Goal: Find specific page/section: Find specific page/section

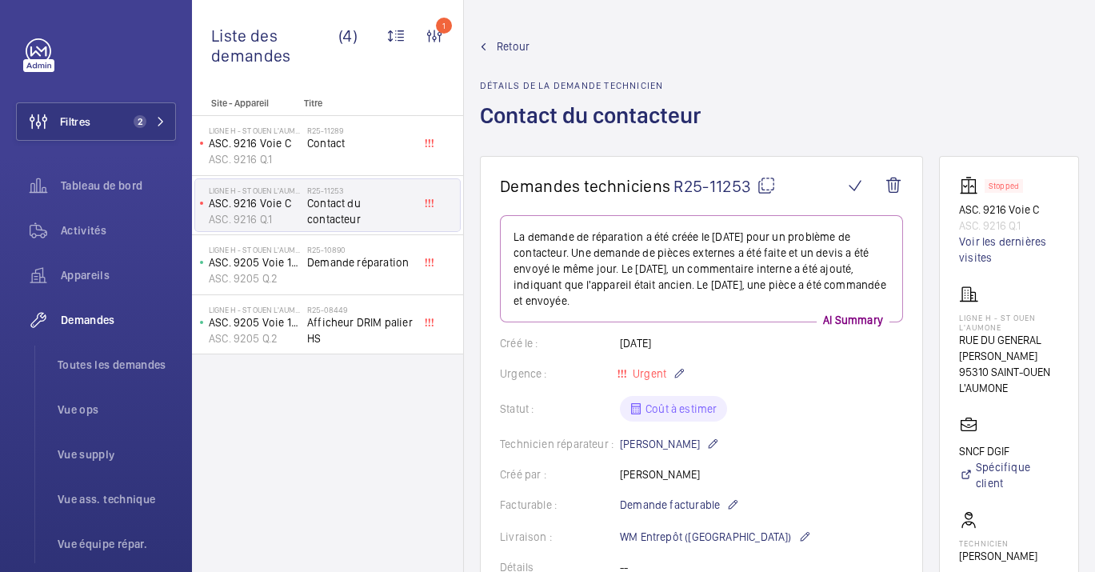
scroll to position [1464, 0]
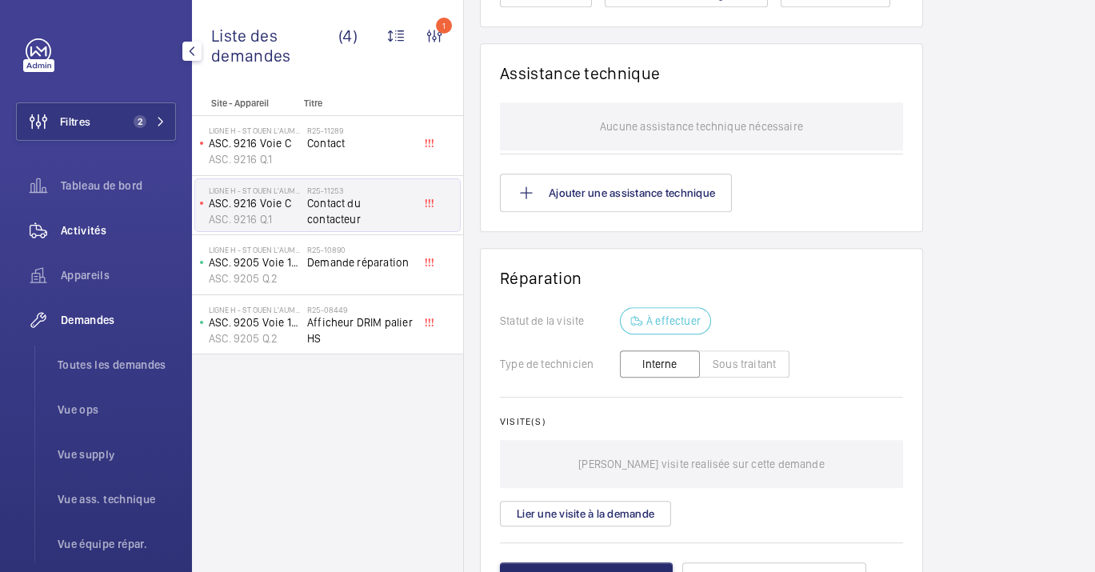
click at [98, 235] on span "Activités" at bounding box center [118, 230] width 115 height 16
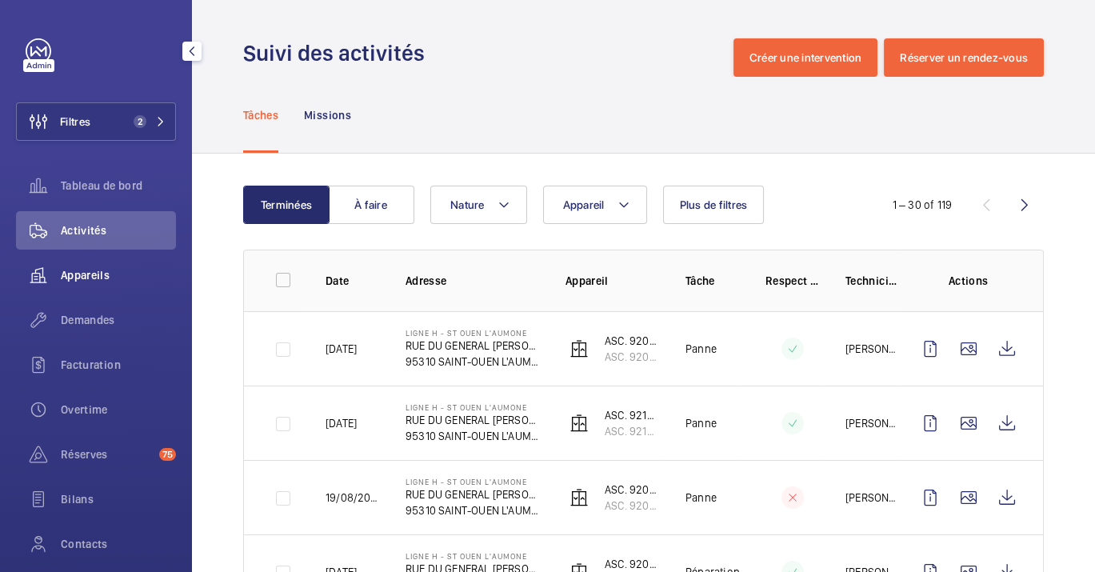
click at [81, 277] on span "Appareils" at bounding box center [118, 275] width 115 height 16
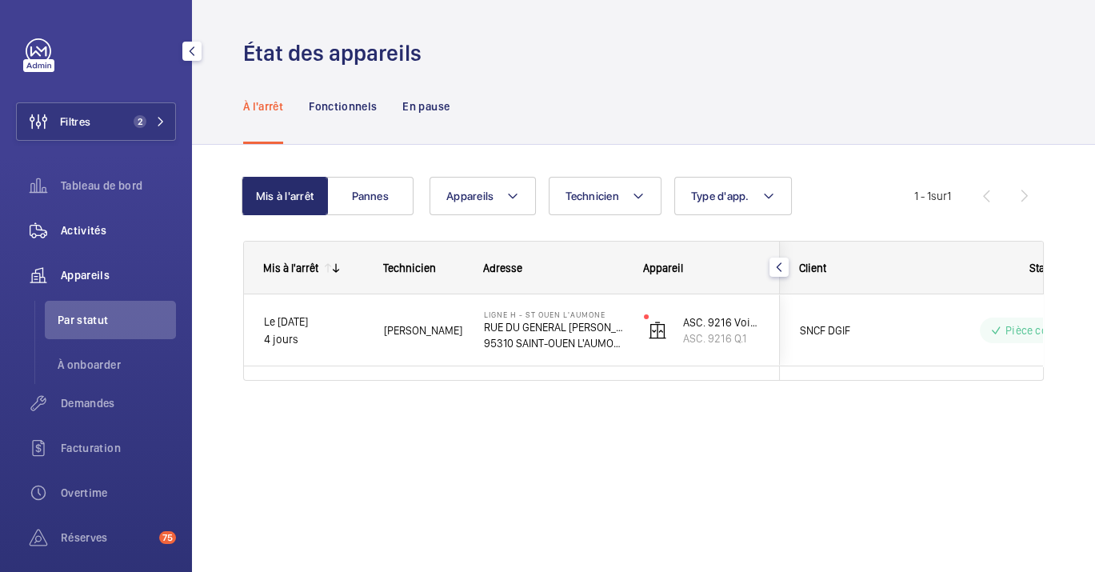
click at [83, 228] on span "Activités" at bounding box center [118, 230] width 115 height 16
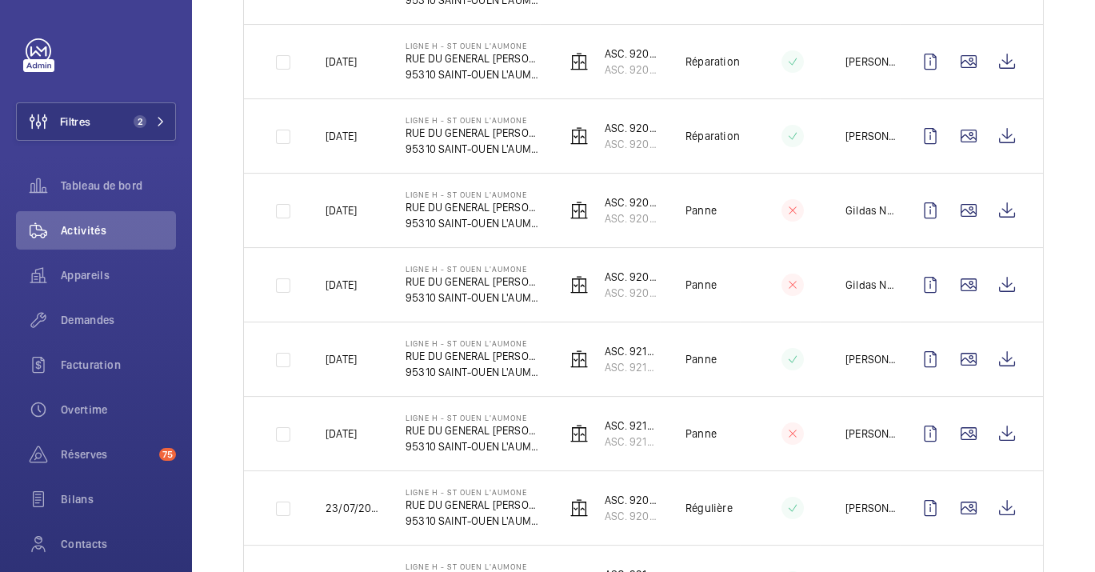
scroll to position [533, 0]
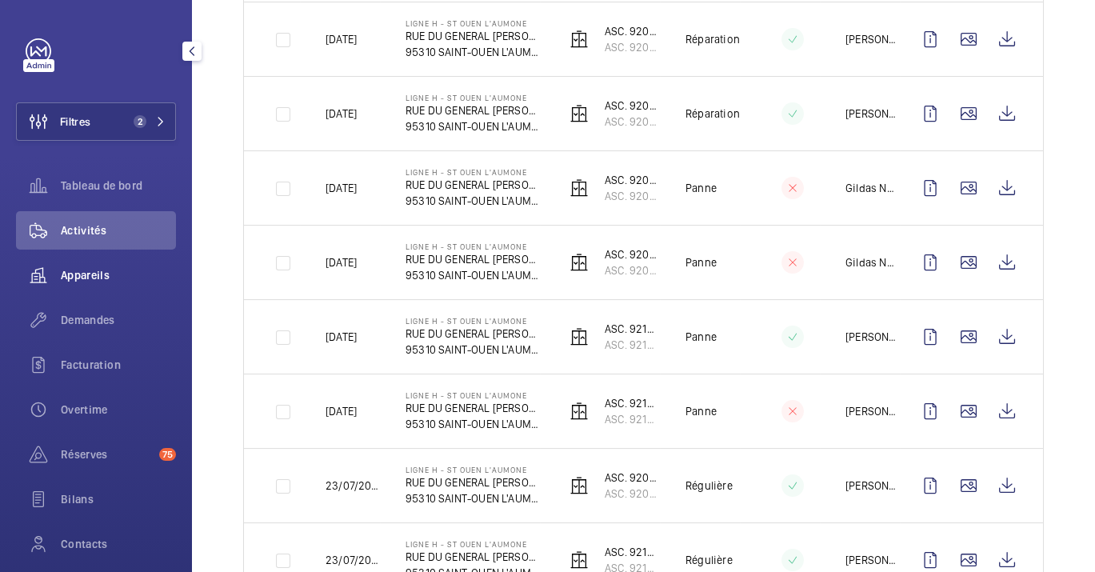
click at [116, 286] on div "Appareils" at bounding box center [96, 275] width 160 height 38
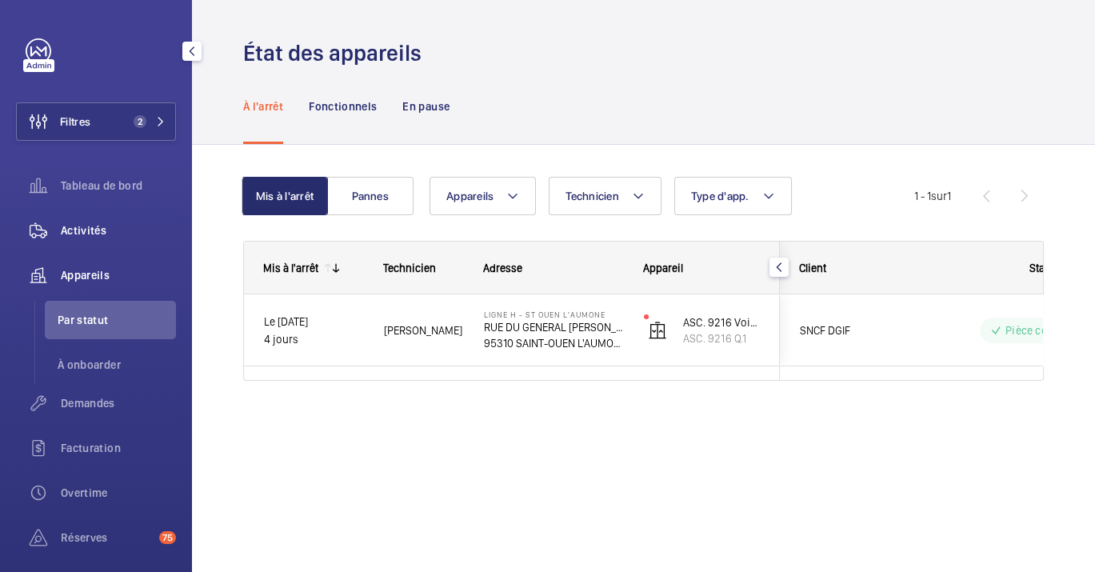
click at [83, 228] on span "Activités" at bounding box center [118, 230] width 115 height 16
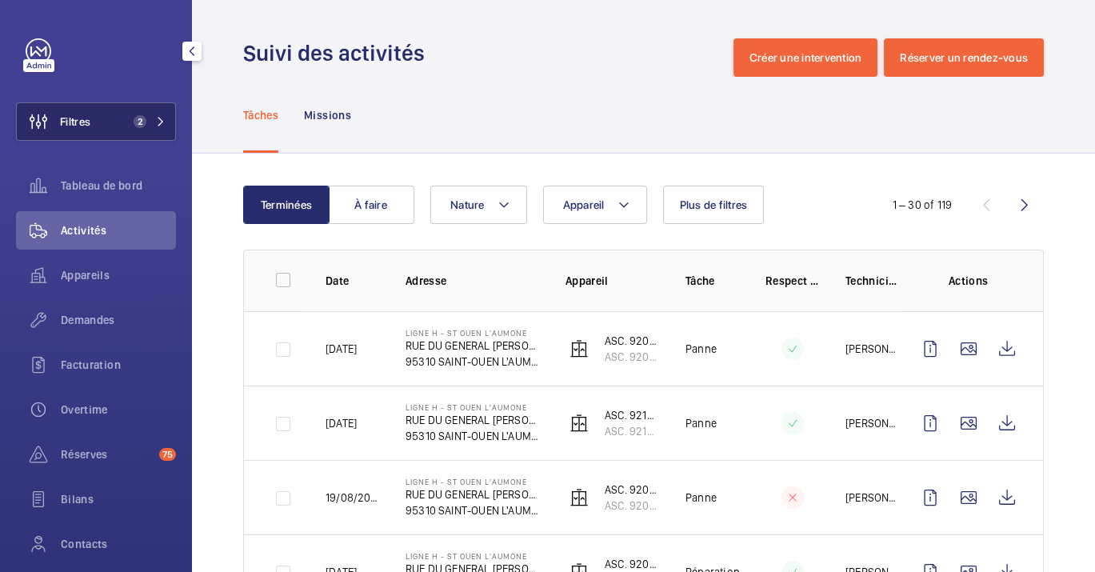
click at [115, 129] on button "Filtres 2" at bounding box center [96, 121] width 160 height 38
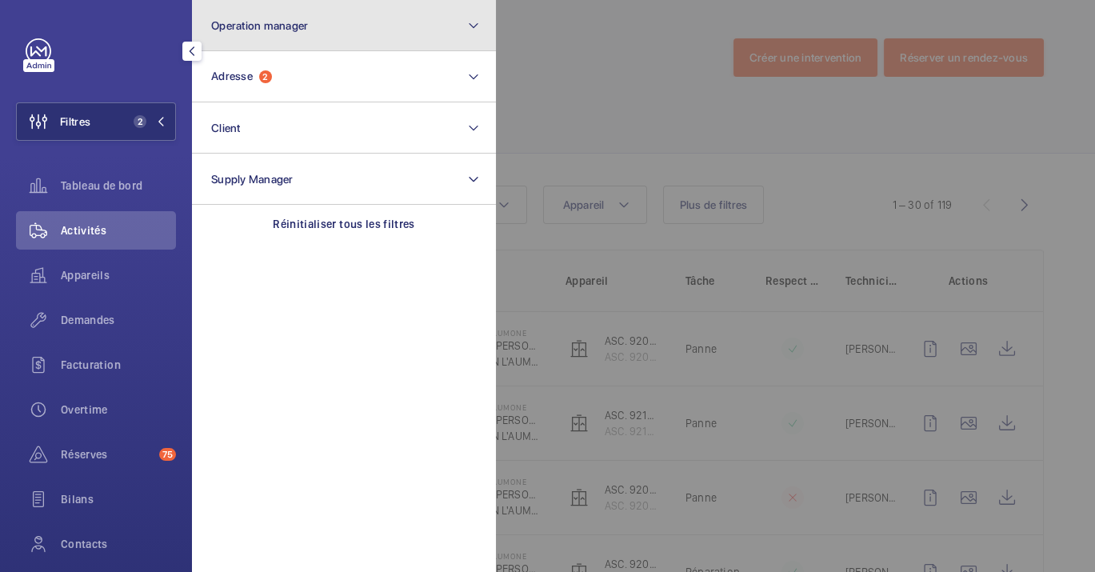
click at [325, 33] on button "Operation manager" at bounding box center [344, 25] width 304 height 51
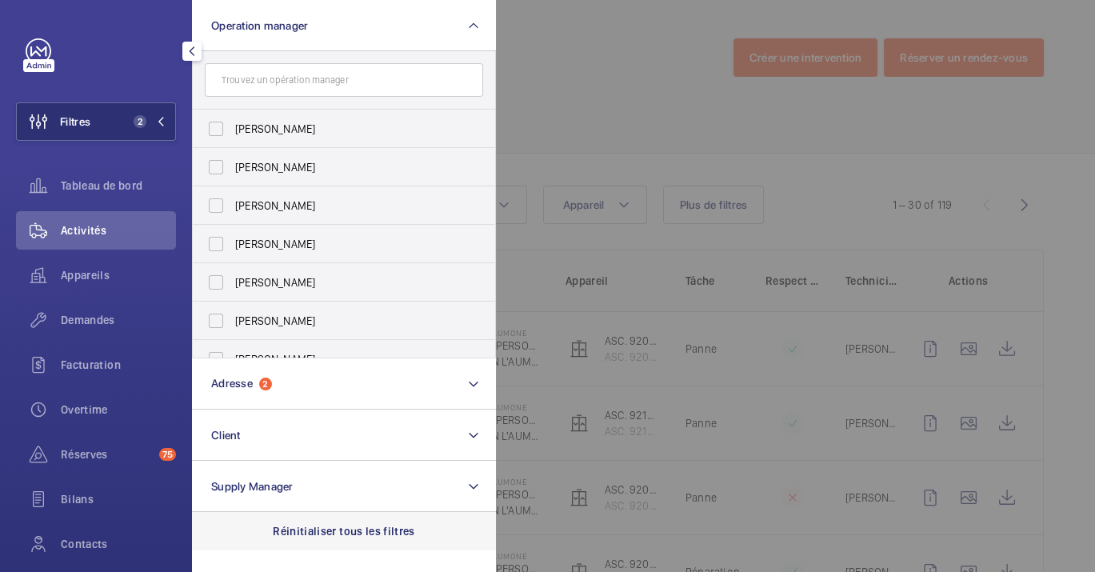
click at [344, 529] on p "Réinitialiser tous les filtres" at bounding box center [344, 531] width 142 height 16
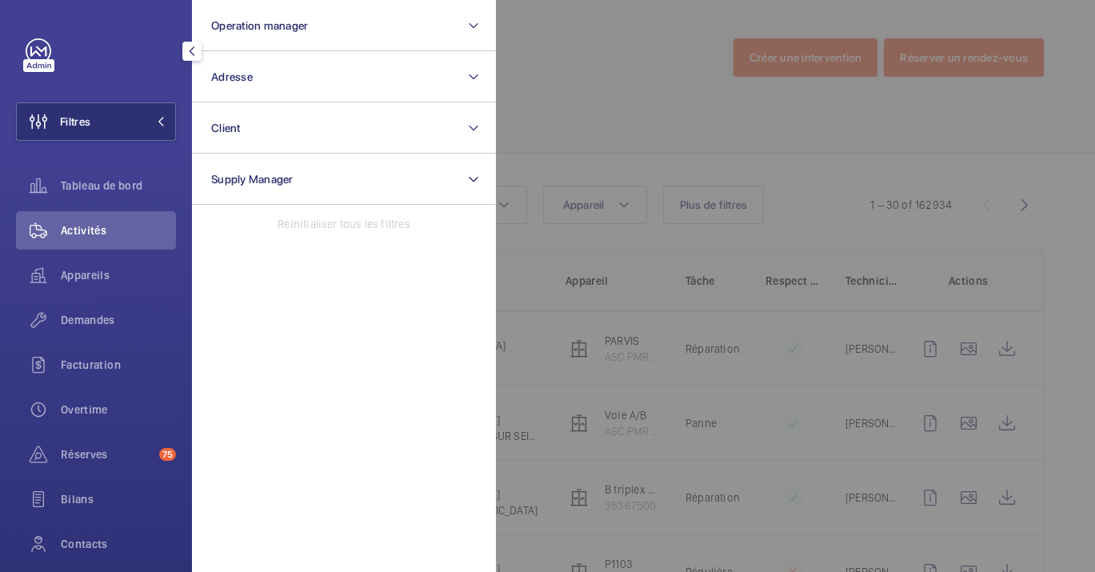
click at [109, 230] on span "Activités" at bounding box center [118, 230] width 115 height 16
click at [671, 82] on div at bounding box center [1043, 286] width 1095 height 572
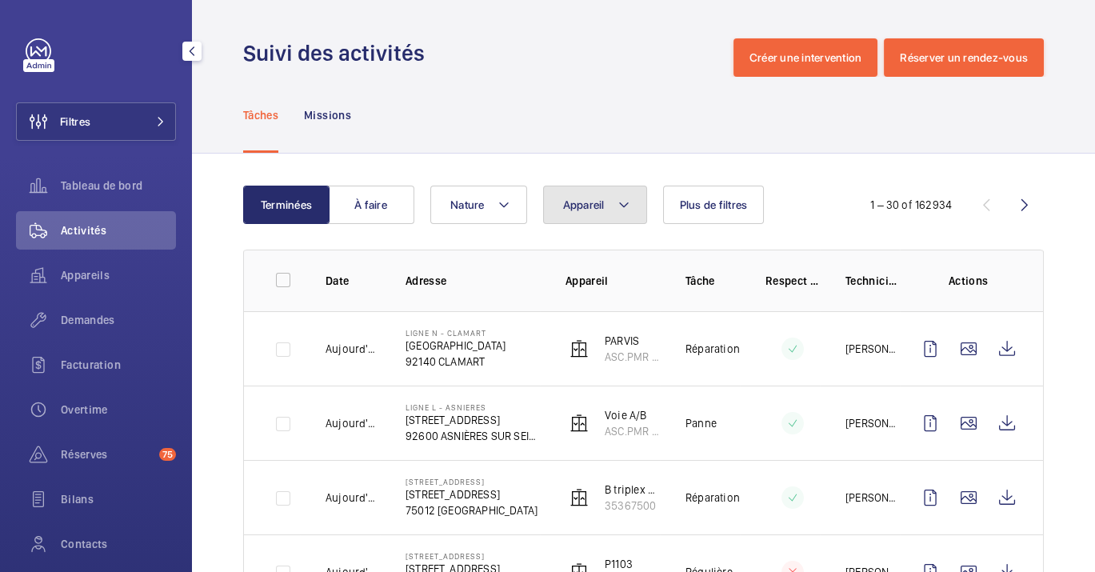
click at [619, 212] on mat-icon at bounding box center [623, 204] width 13 height 19
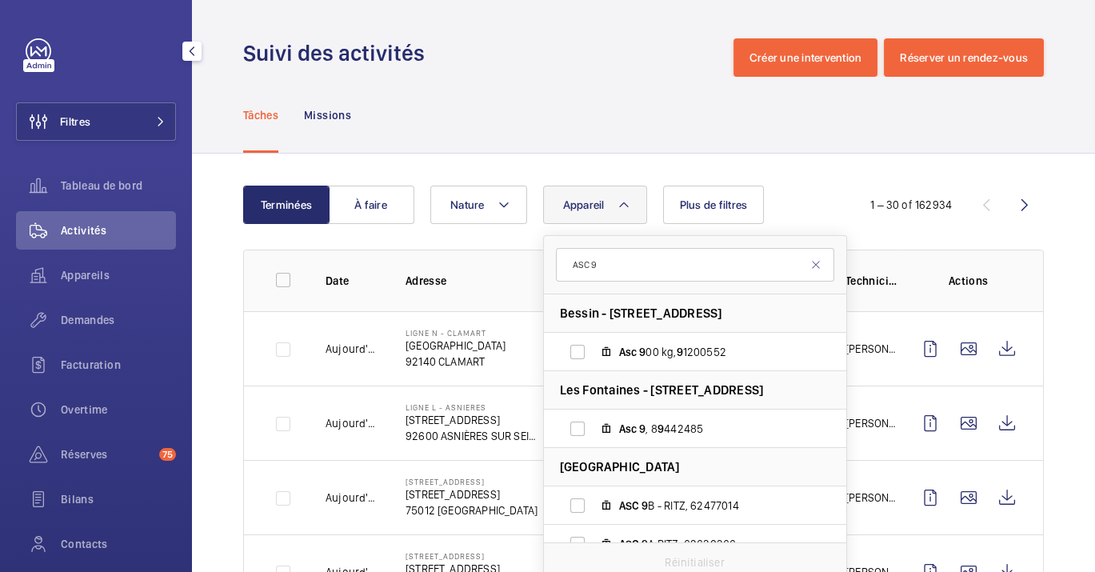
type input "ASC 9"
drag, startPoint x: 630, startPoint y: 262, endPoint x: 397, endPoint y: 254, distance: 233.7
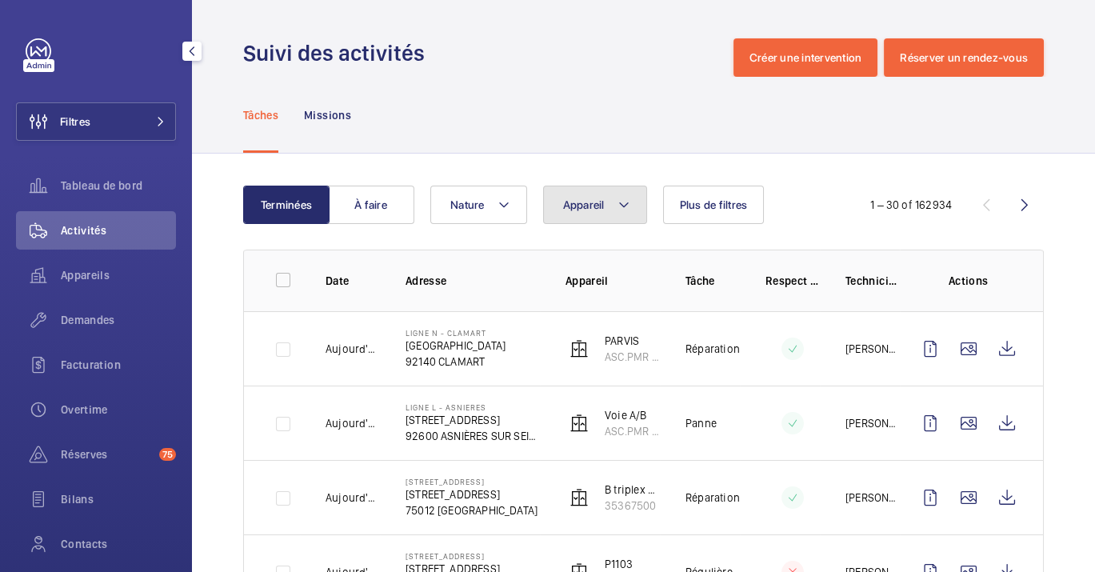
click at [601, 199] on span "Appareil" at bounding box center [584, 204] width 42 height 13
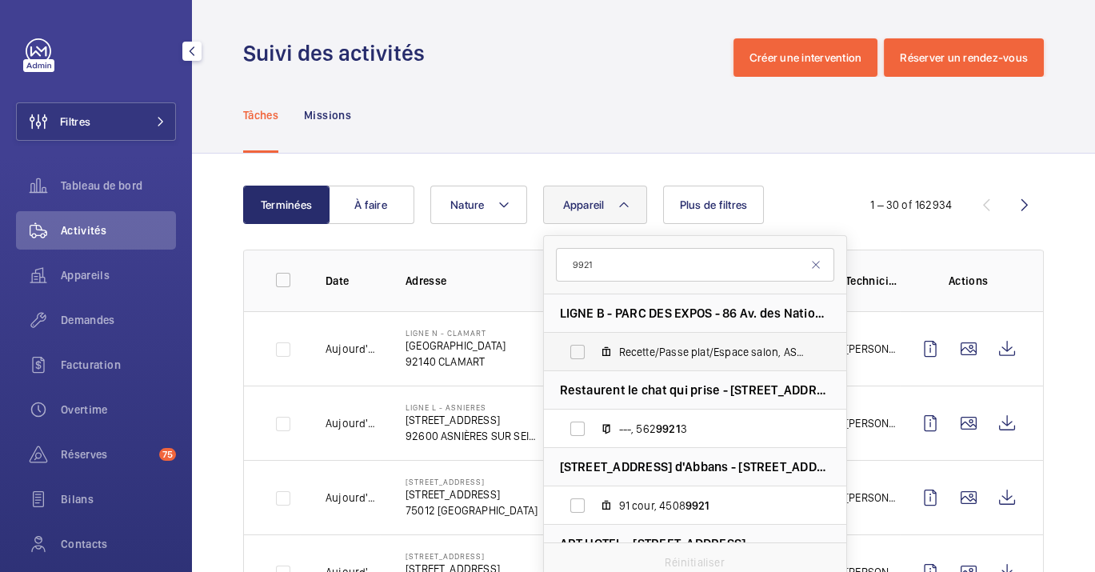
type input "9921"
click at [655, 346] on span "Recette/Passe plat/Espace salon, ASC. 9921" at bounding box center [712, 352] width 186 height 16
click at [593, 346] on input "Recette/Passe plat/Espace salon, ASC. 9921" at bounding box center [577, 352] width 32 height 32
checkbox input "true"
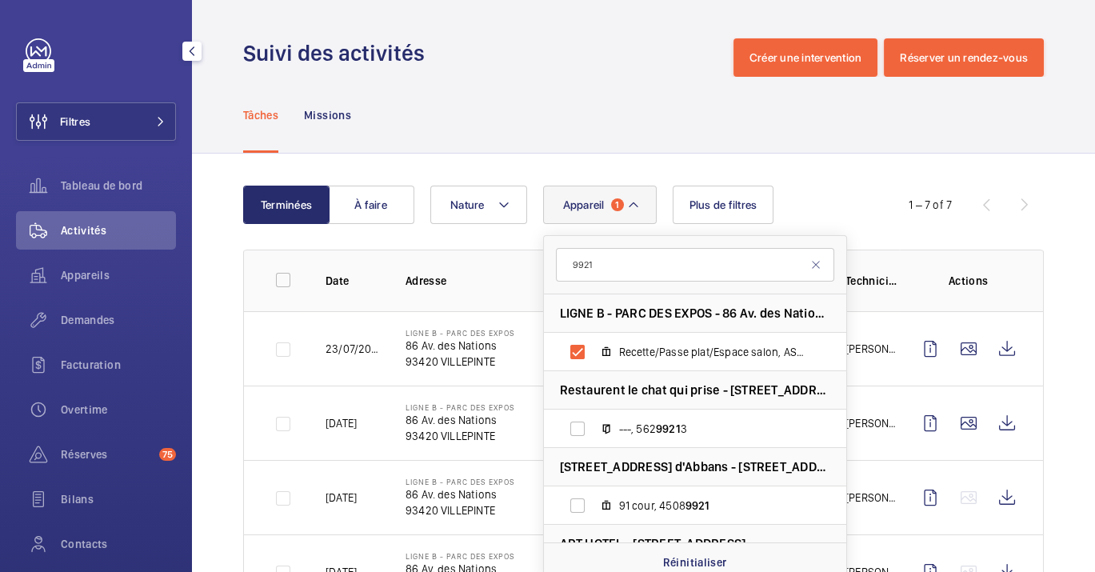
click at [644, 46] on div "Suivi des activités Créer une intervention Réserver un rendez-vous" at bounding box center [643, 57] width 801 height 38
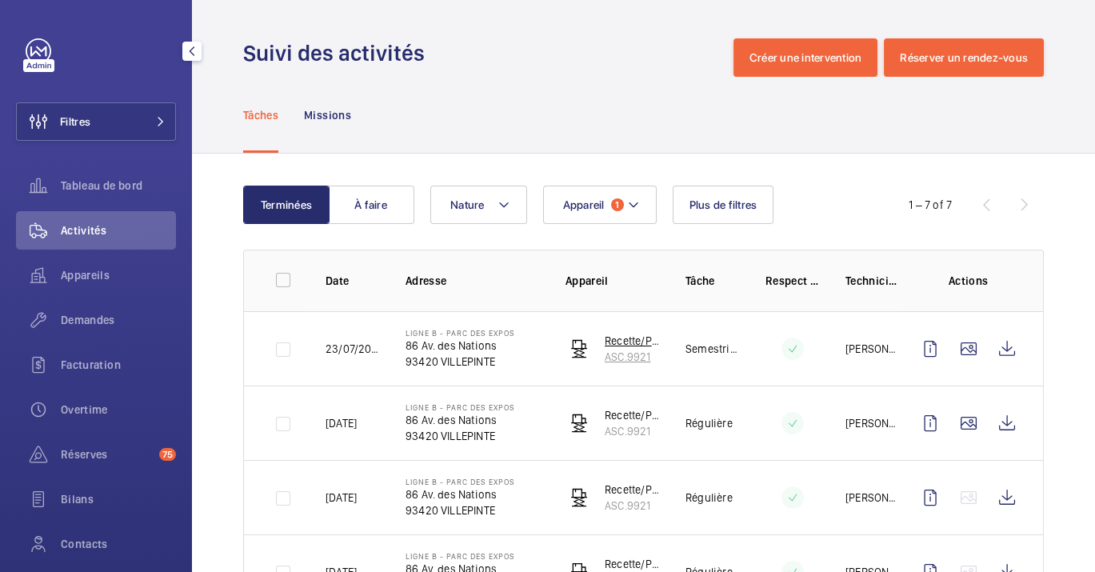
drag, startPoint x: 651, startPoint y: 357, endPoint x: 597, endPoint y: 361, distance: 54.5
click at [597, 361] on wm-front-device-cell "Recette/Passe plat/Espace salon ASC.9921" at bounding box center [612, 349] width 94 height 32
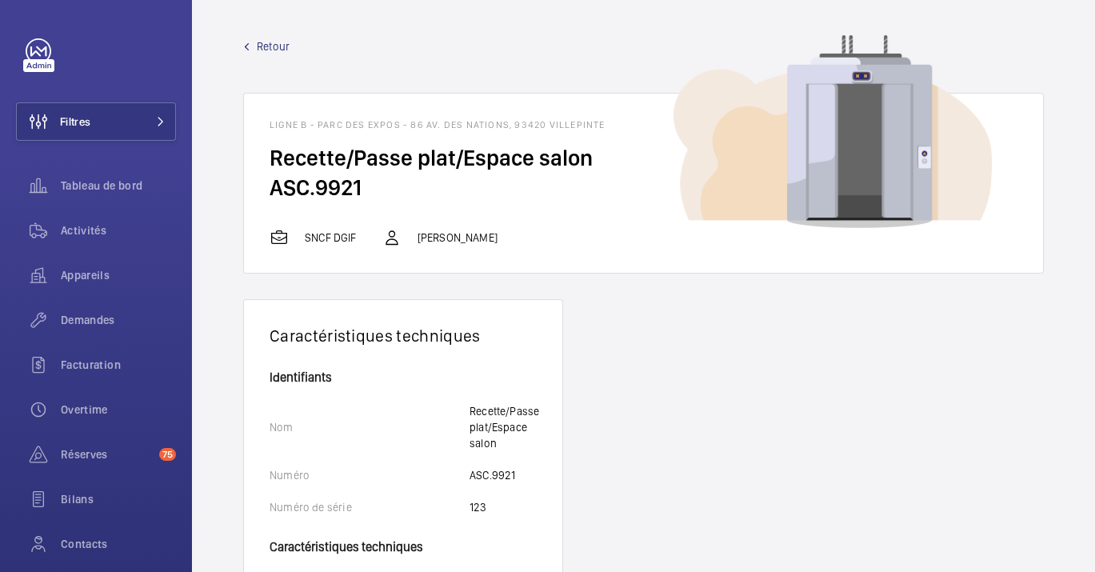
drag, startPoint x: 393, startPoint y: 82, endPoint x: 257, endPoint y: 91, distance: 137.0
click at [257, 91] on div "Retour LIGNE B - PARC DES EXPOS - 86 Av. des Nations, 93420 VILLEPINTE Recette/…" at bounding box center [643, 155] width 801 height 235
